Goal: Information Seeking & Learning: Learn about a topic

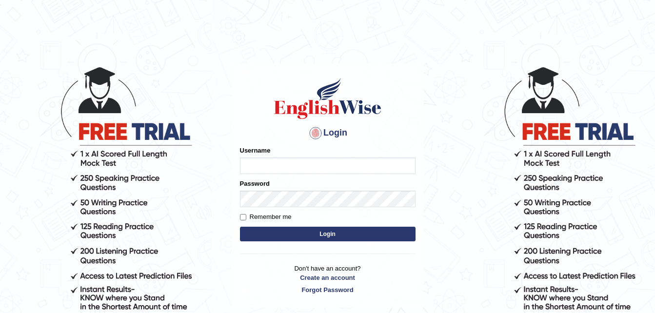
type input "Peri15cazia"
click at [319, 231] on button "Login" at bounding box center [327, 234] width 175 height 15
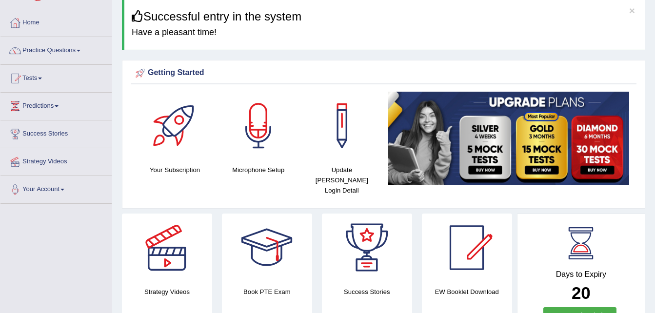
scroll to position [19, 0]
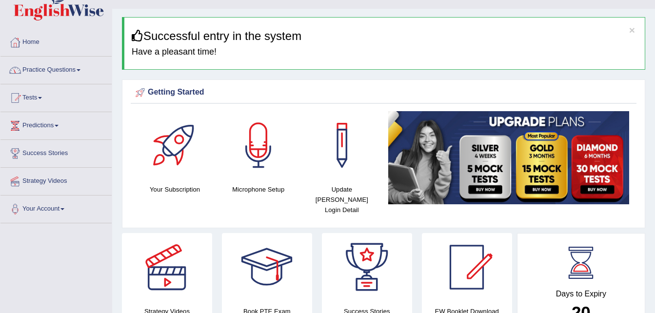
click at [58, 69] on link "Practice Questions" at bounding box center [55, 69] width 111 height 24
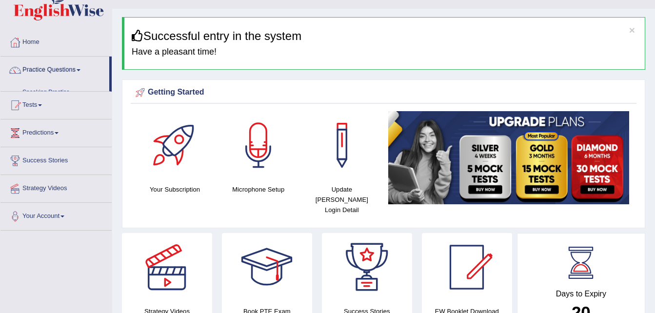
click at [58, 69] on link "Practice Questions" at bounding box center [54, 69] width 109 height 24
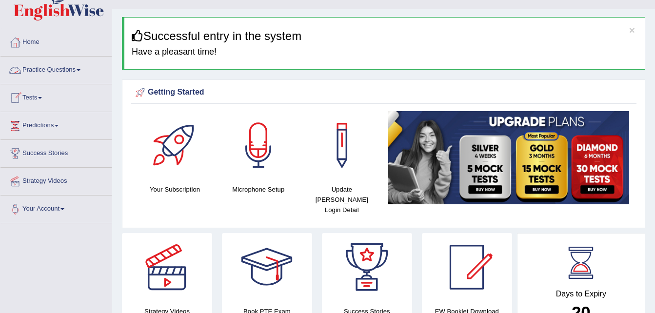
click at [75, 70] on link "Practice Questions" at bounding box center [55, 69] width 111 height 24
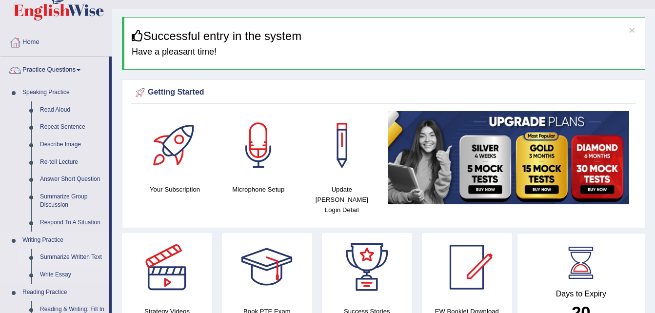
click at [83, 257] on link "Summarize Written Text" at bounding box center [73, 258] width 74 height 18
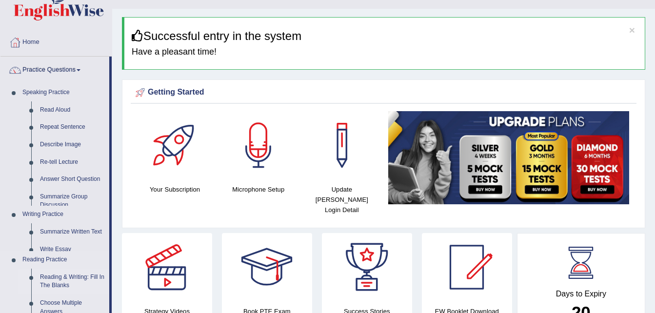
click at [83, 257] on ul "Speaking Practice Read Aloud Repeat Sentence Describe Image Re-tell Lecture Ans…" at bounding box center [54, 290] width 109 height 413
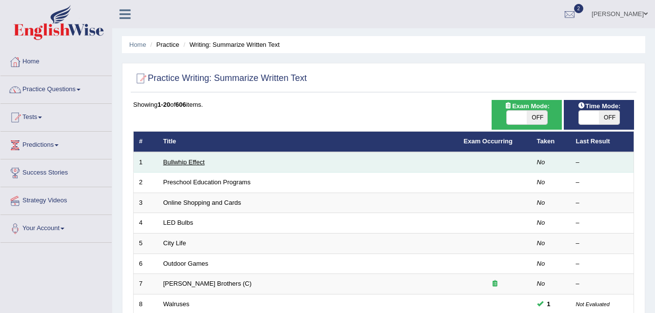
click at [177, 164] on link "Bullwhip Effect" at bounding box center [183, 161] width 41 height 7
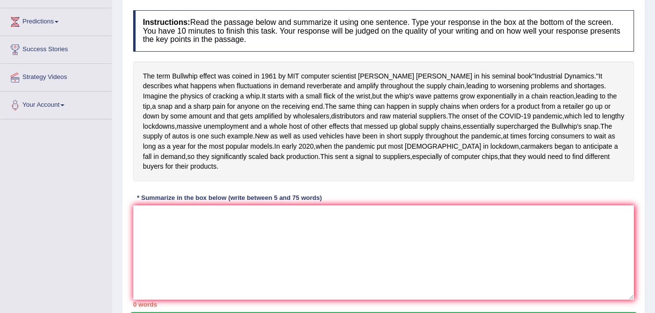
scroll to position [136, 0]
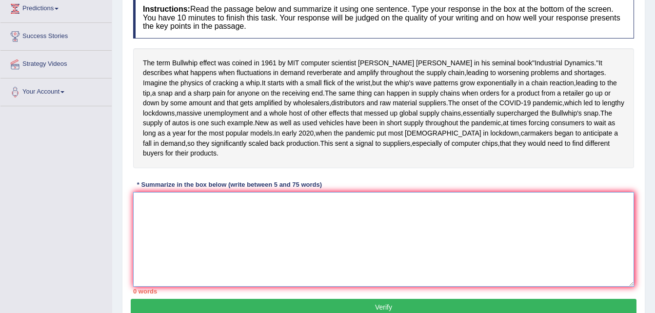
click at [150, 247] on textarea at bounding box center [383, 239] width 501 height 95
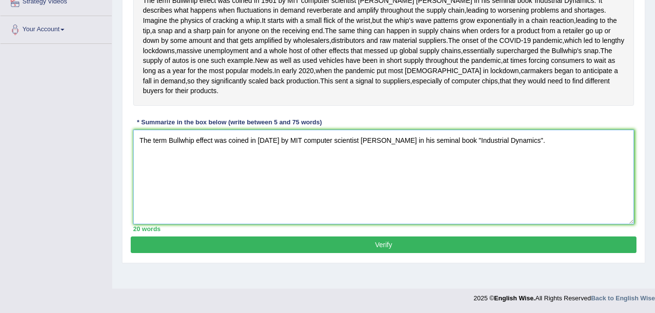
scroll to position [195, 0]
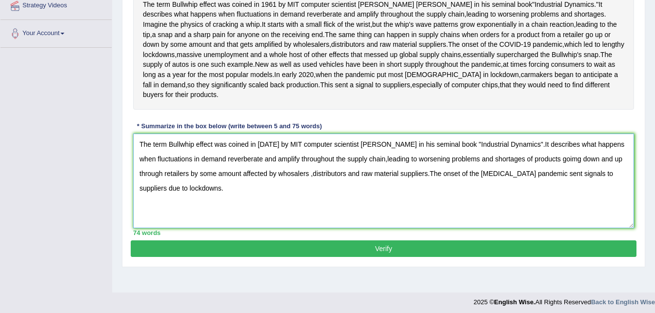
type textarea "The term Bullwhip effect was coined in 1961 by MIT computer scientist Jay Forre…"
click at [381, 257] on button "Verify" at bounding box center [383, 248] width 505 height 17
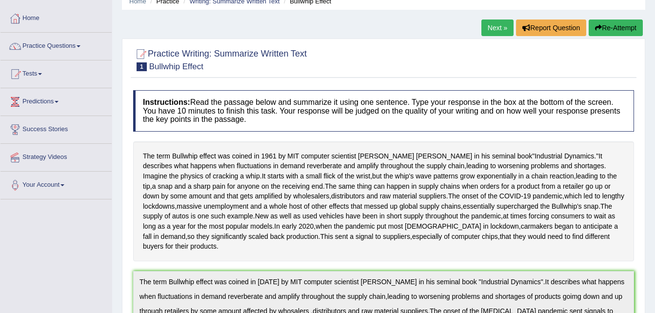
scroll to position [0, 0]
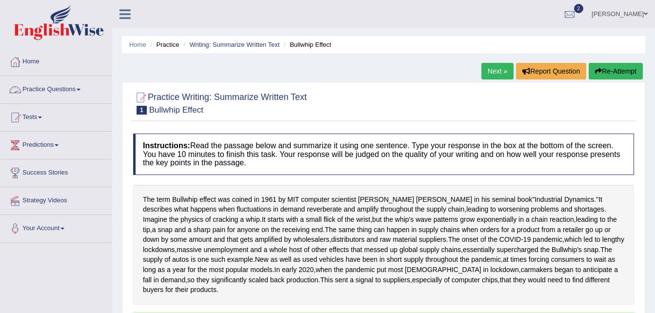
click at [79, 90] on link "Practice Questions" at bounding box center [55, 88] width 111 height 24
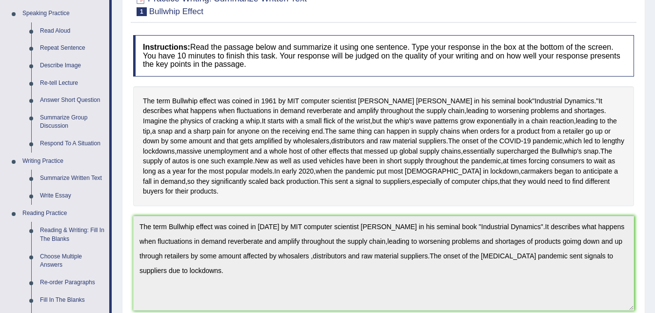
scroll to position [117, 0]
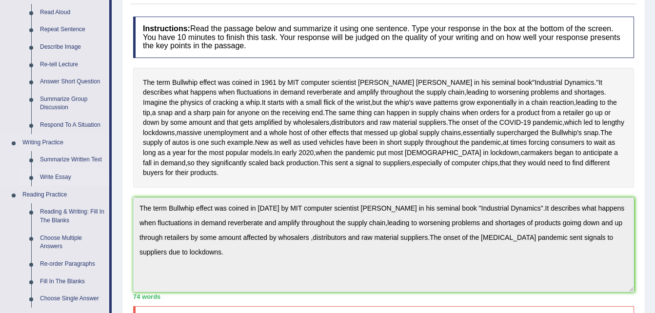
click at [56, 177] on link "Write Essay" at bounding box center [73, 178] width 74 height 18
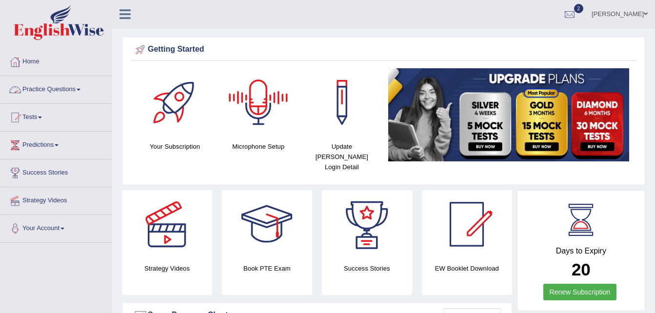
click at [82, 88] on link "Practice Questions" at bounding box center [55, 88] width 111 height 24
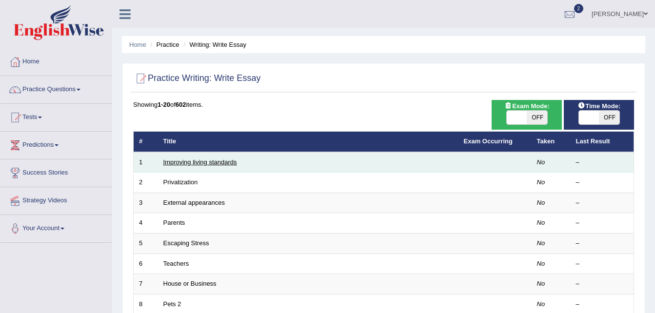
click at [188, 161] on link "Improving living standards" at bounding box center [200, 161] width 74 height 7
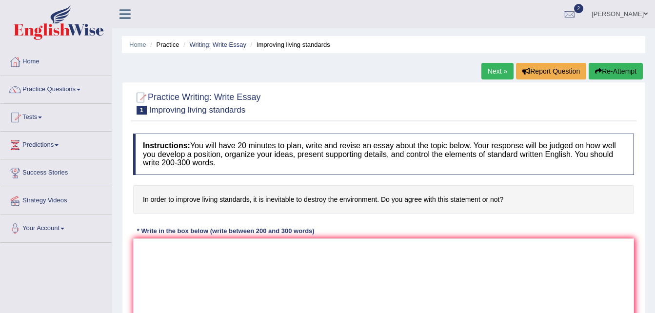
click at [628, 16] on link "[PERSON_NAME]" at bounding box center [619, 12] width 71 height 25
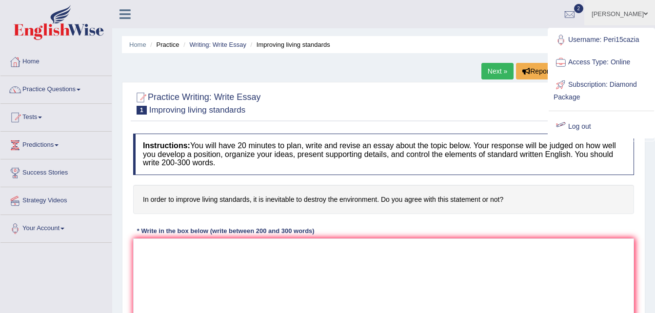
click at [585, 128] on link "Log out" at bounding box center [600, 127] width 105 height 22
